Goal: Information Seeking & Learning: Learn about a topic

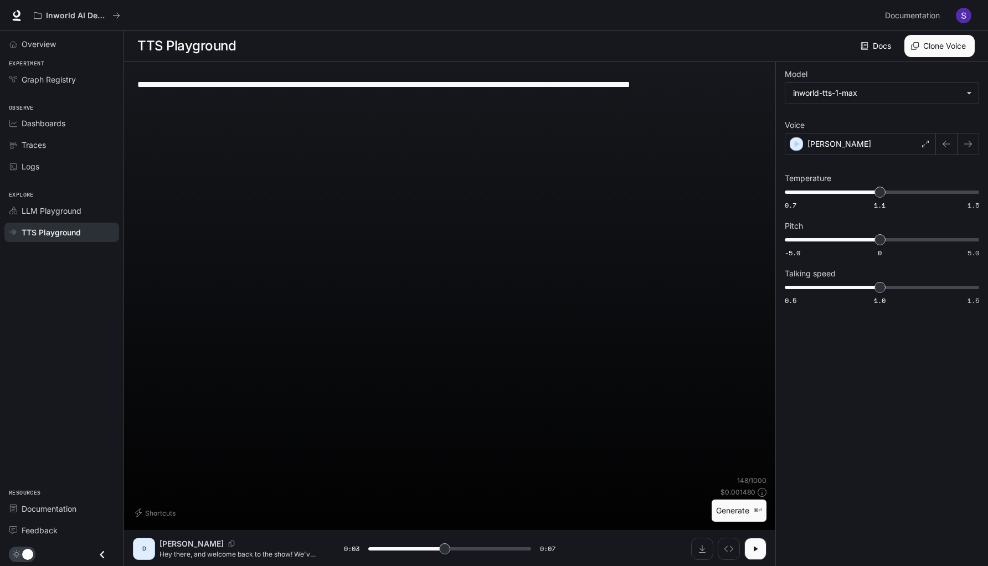
click at [965, 18] on img "button" at bounding box center [964, 16] width 16 height 16
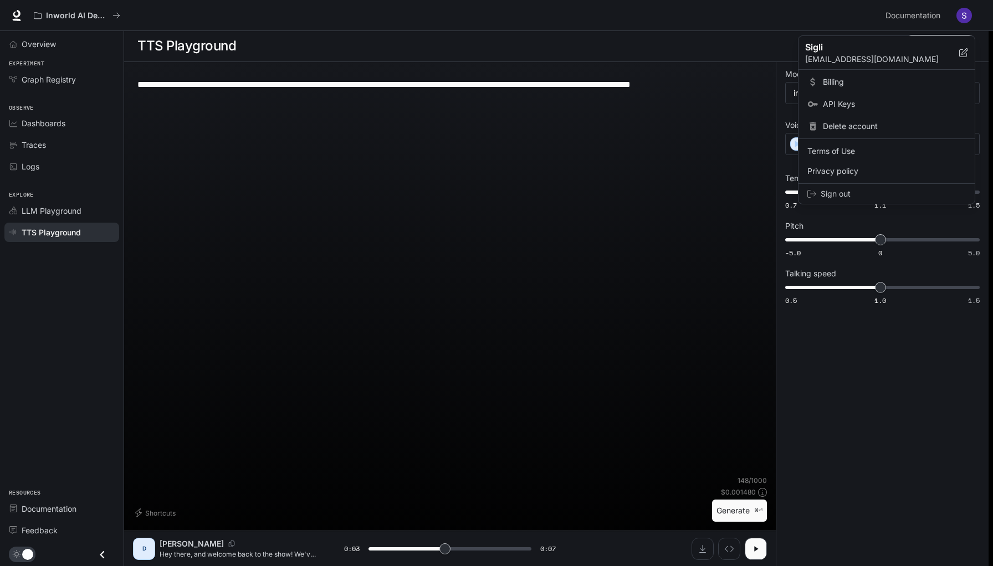
click at [838, 81] on span "Billing" at bounding box center [894, 81] width 143 height 11
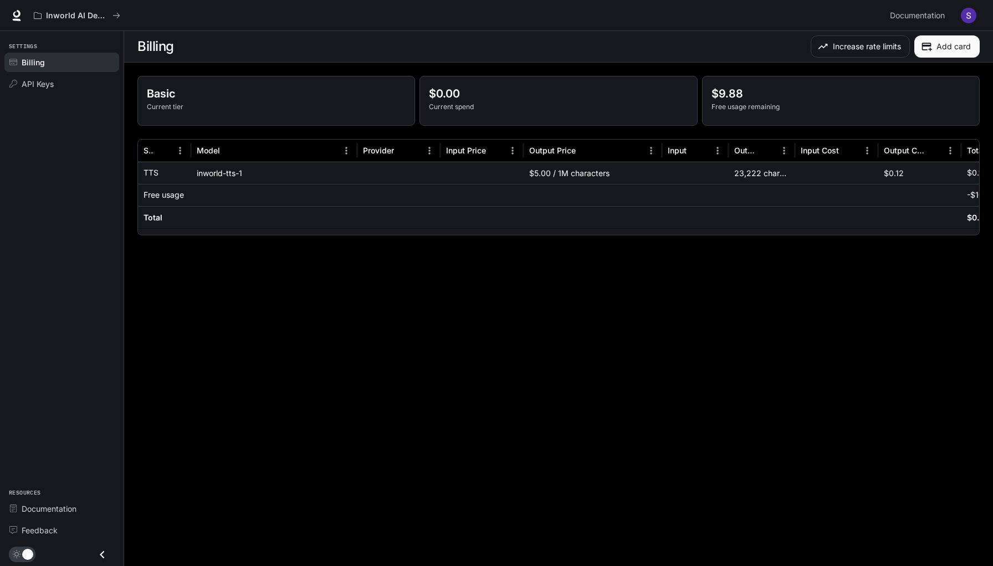
scroll to position [0, 65]
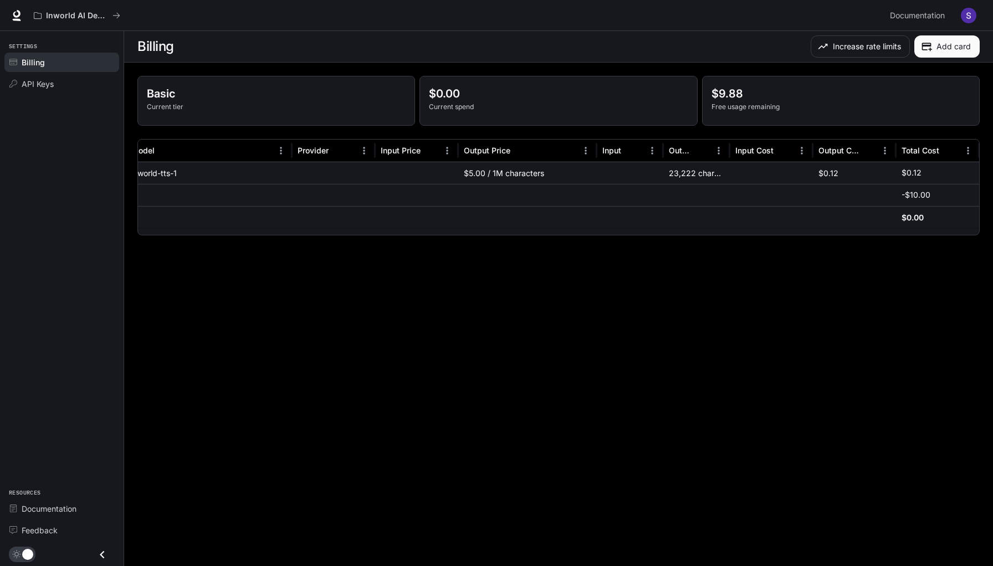
click at [917, 172] on p "$0.12" at bounding box center [911, 172] width 20 height 11
drag, startPoint x: 931, startPoint y: 173, endPoint x: 869, endPoint y: 173, distance: 62.6
click at [869, 173] on div "TTS inworld-tts-1 $5.00 / 1M characters 23,222 characters $0.12 $0.12" at bounding box center [526, 173] width 906 height 22
click at [831, 198] on div at bounding box center [854, 195] width 83 height 22
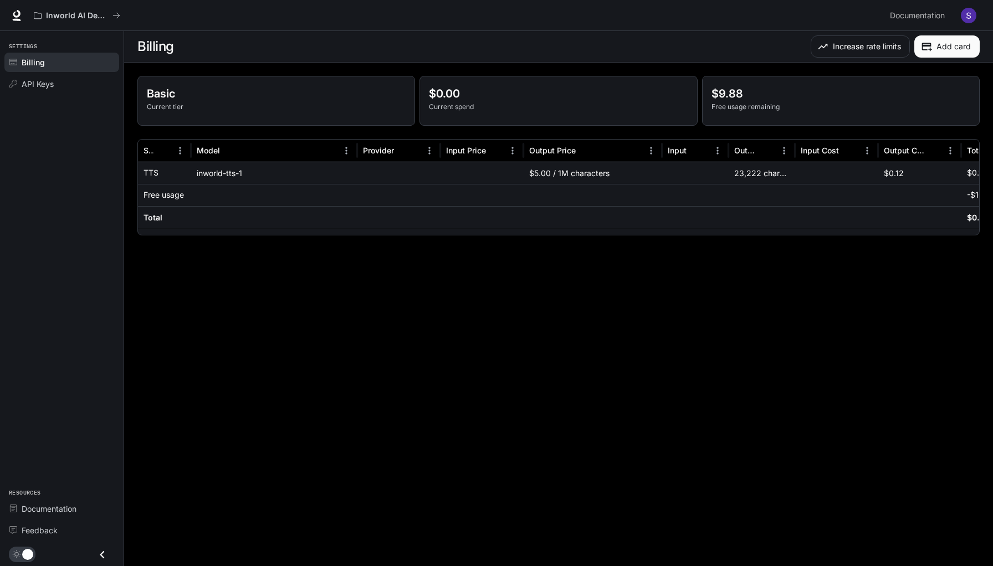
scroll to position [0, 65]
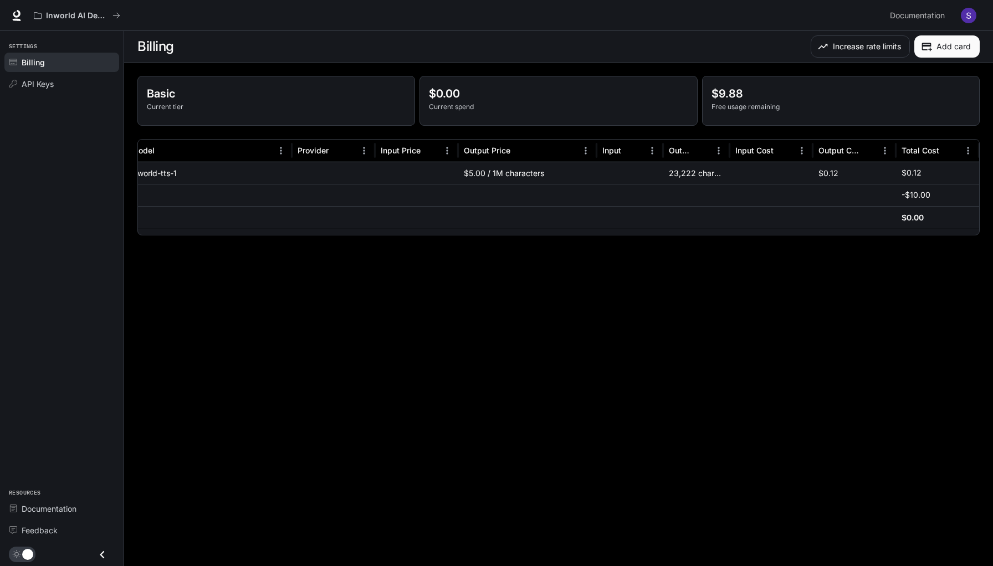
click at [36, 60] on span "Billing" at bounding box center [33, 62] width 23 height 12
click at [865, 49] on button "Increase rate limits" at bounding box center [859, 46] width 99 height 22
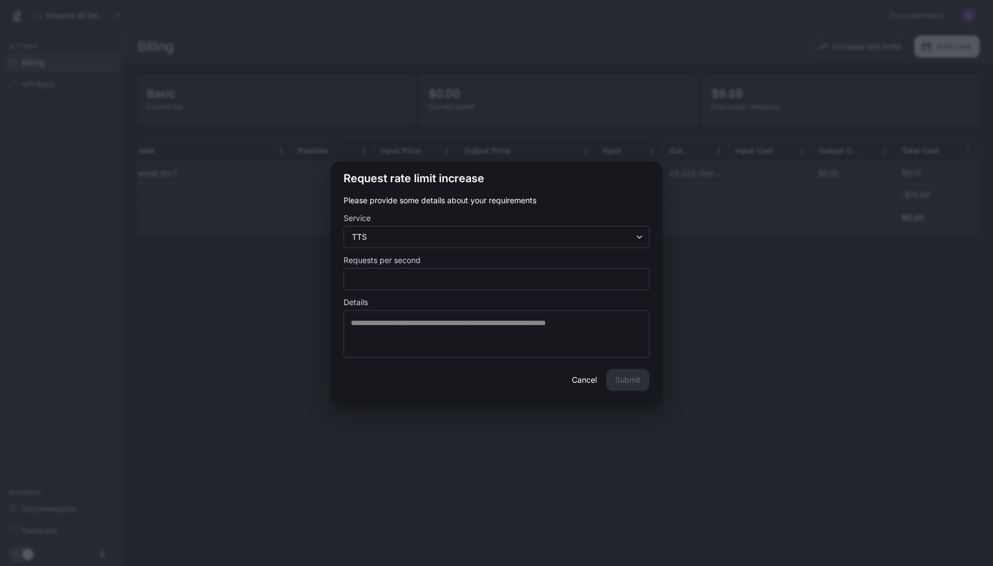
click at [589, 383] on button "Cancel" at bounding box center [583, 380] width 35 height 22
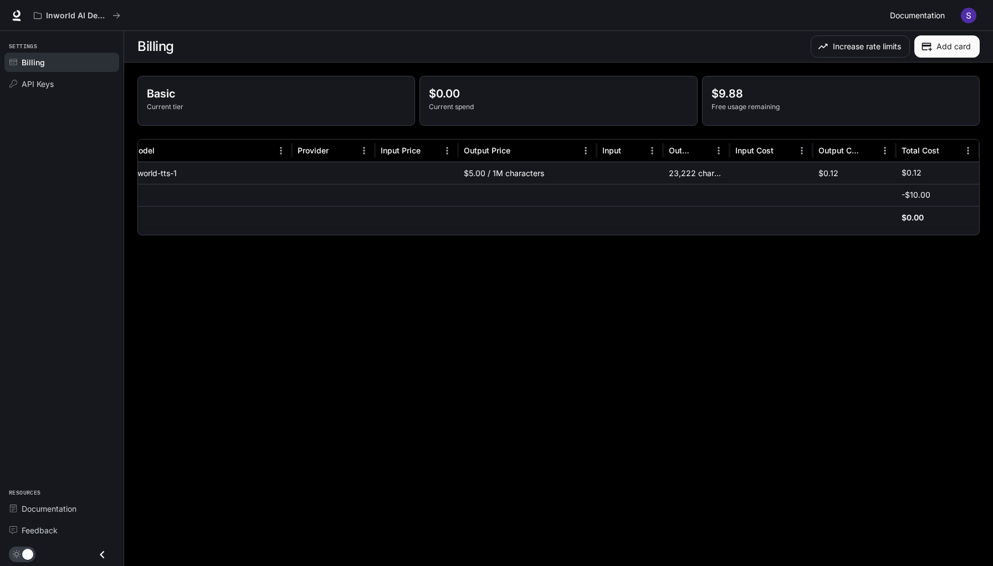
click at [913, 17] on span "Documentation" at bounding box center [917, 16] width 55 height 14
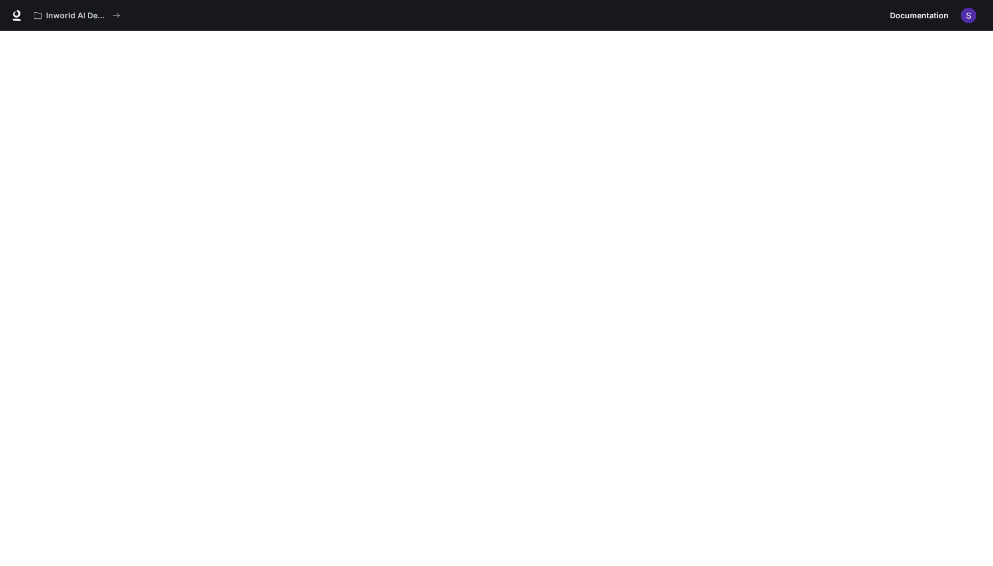
click at [968, 17] on img "button" at bounding box center [968, 16] width 16 height 16
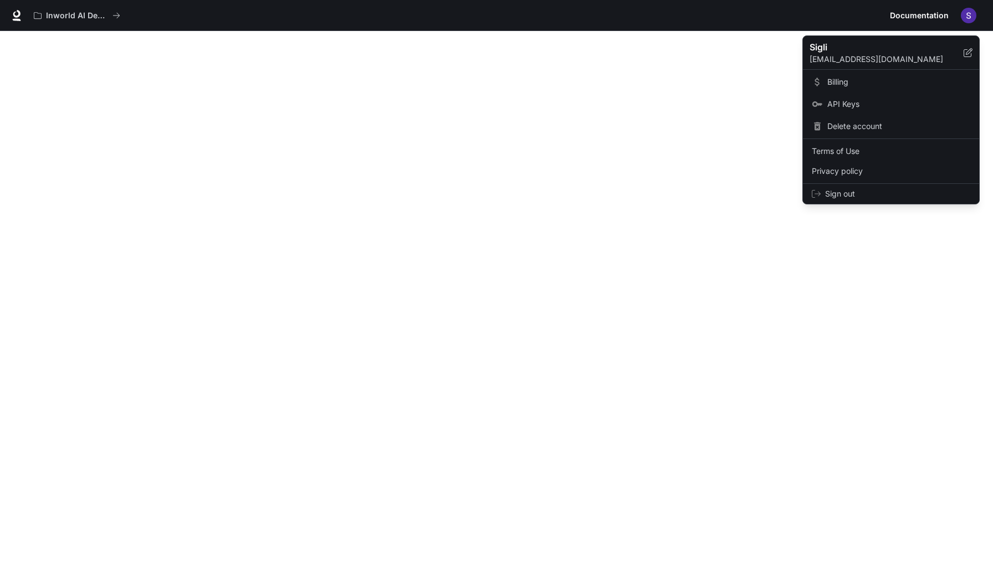
click at [840, 83] on span "Billing" at bounding box center [898, 81] width 143 height 11
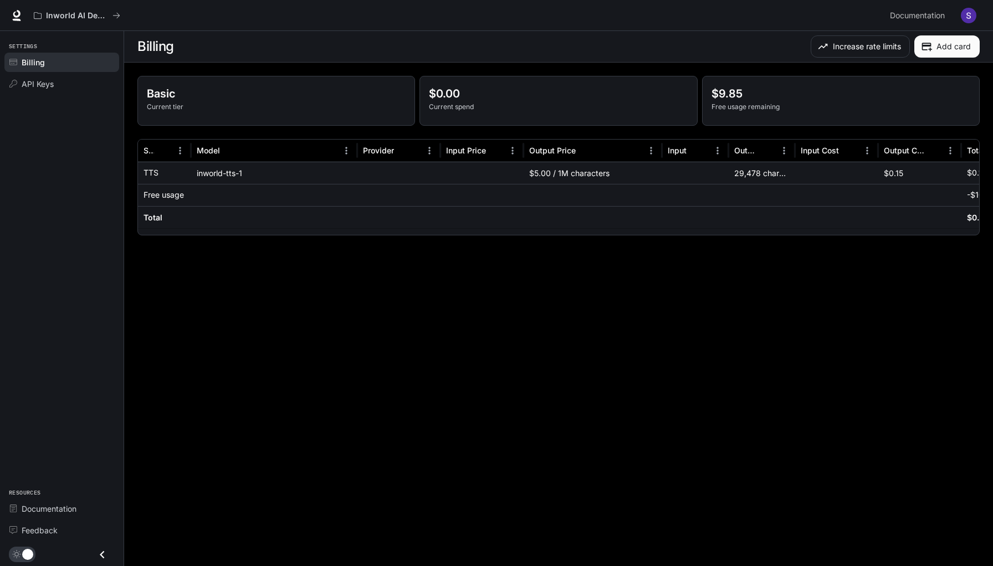
click at [386, 277] on main "Billing Increase rate limits Add card Basic Current tier $0.00 Current spend $9…" at bounding box center [558, 298] width 869 height 535
